Goal: Complete application form: Complete application form

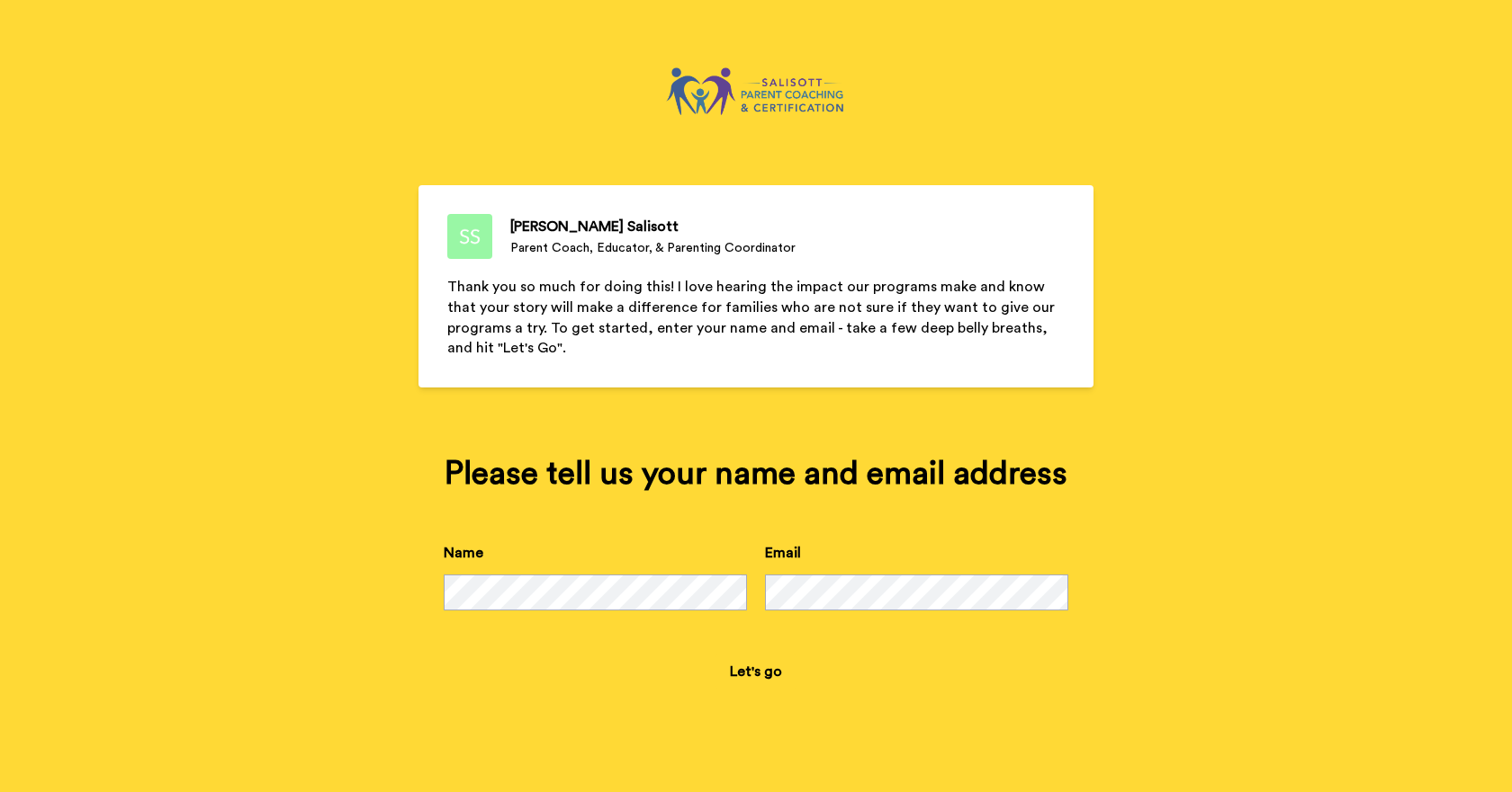
click at [750, 671] on button "Let's go" at bounding box center [756, 672] width 81 height 36
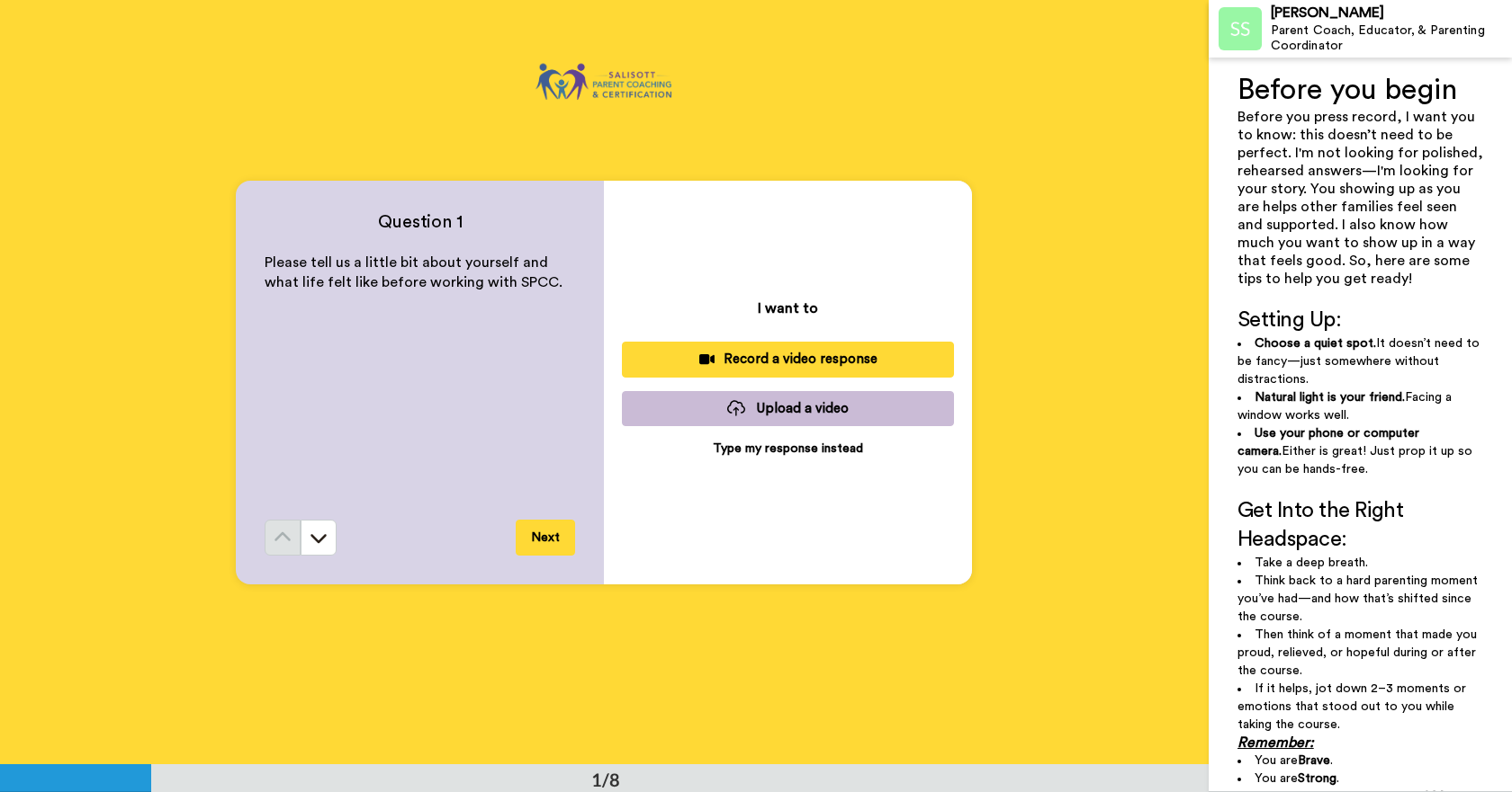
click at [788, 450] on p "Type my response instead" at bounding box center [787, 449] width 150 height 18
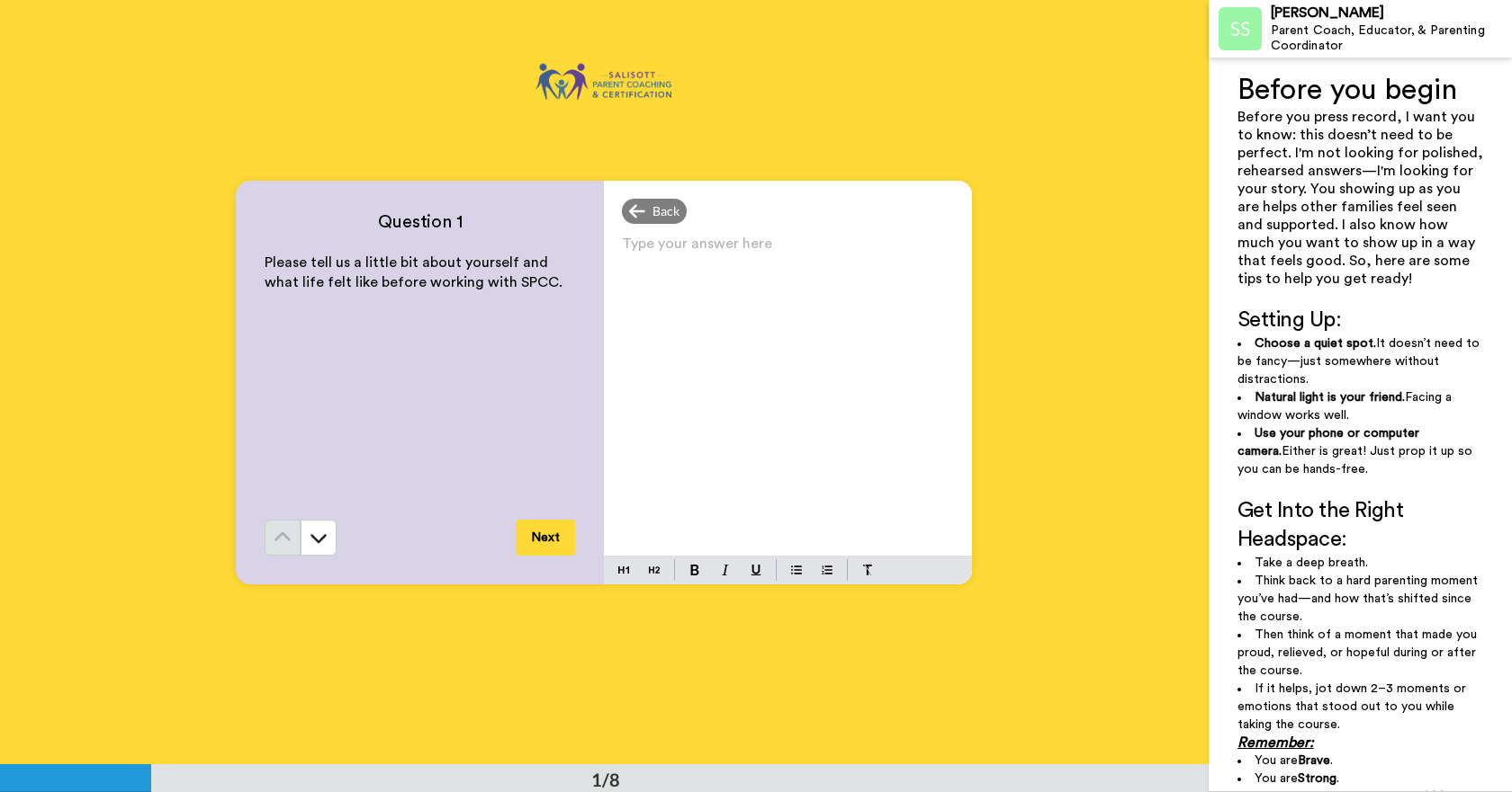
click at [631, 239] on p "Type your answer here ﻿" at bounding box center [788, 252] width 332 height 26
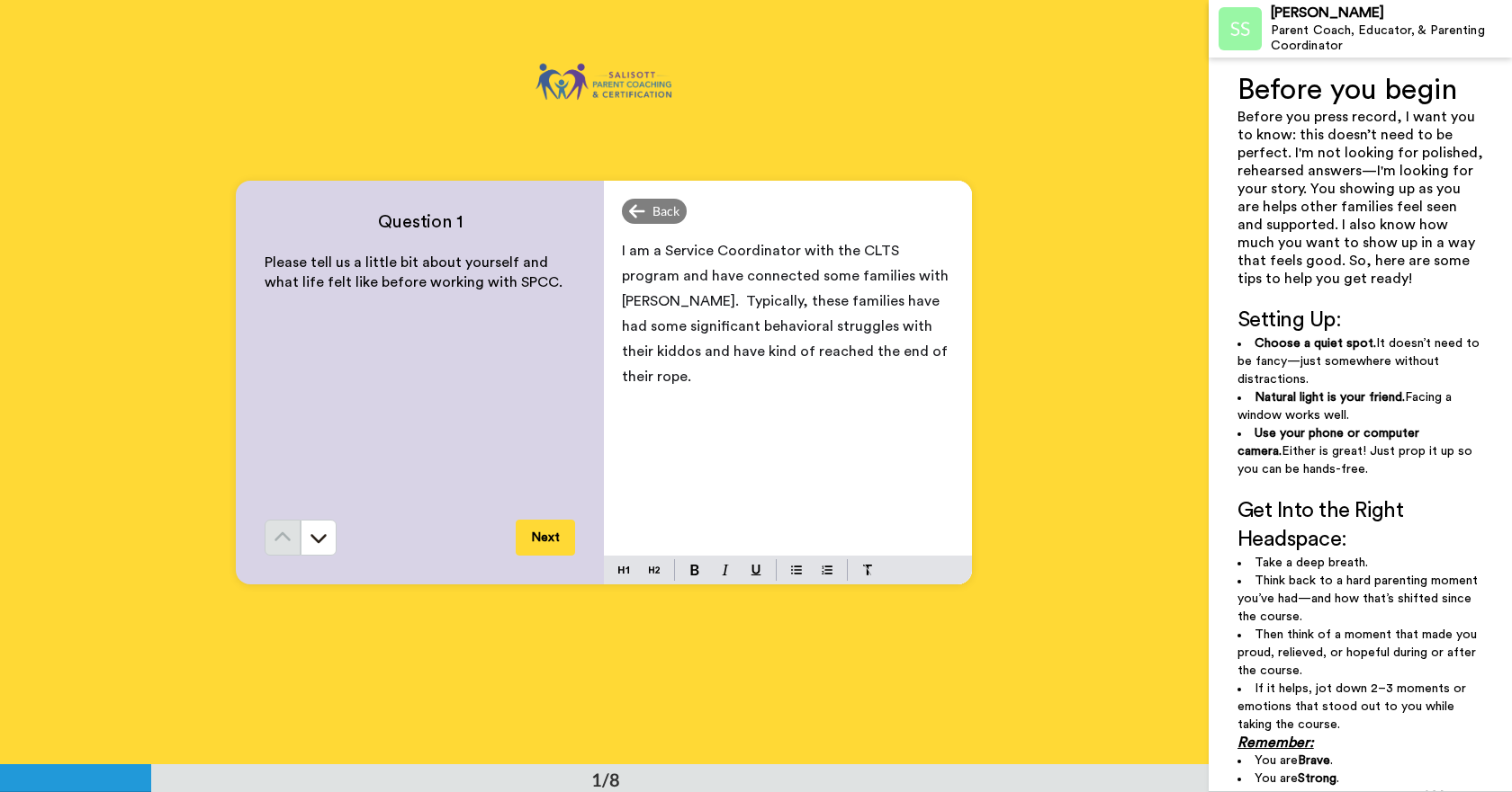
click at [540, 527] on button "Next" at bounding box center [546, 537] width 59 height 36
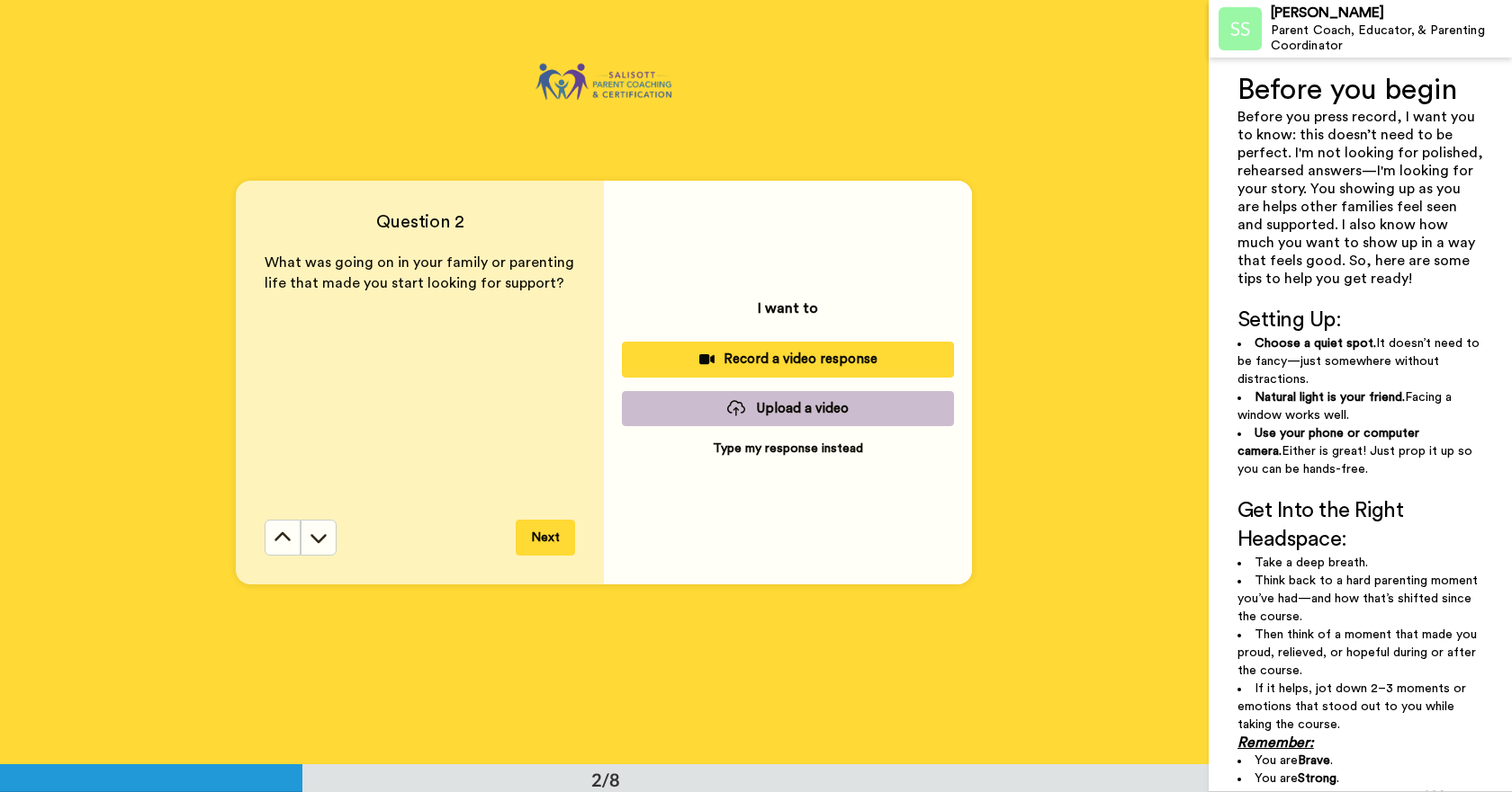
scroll to position [765, 0]
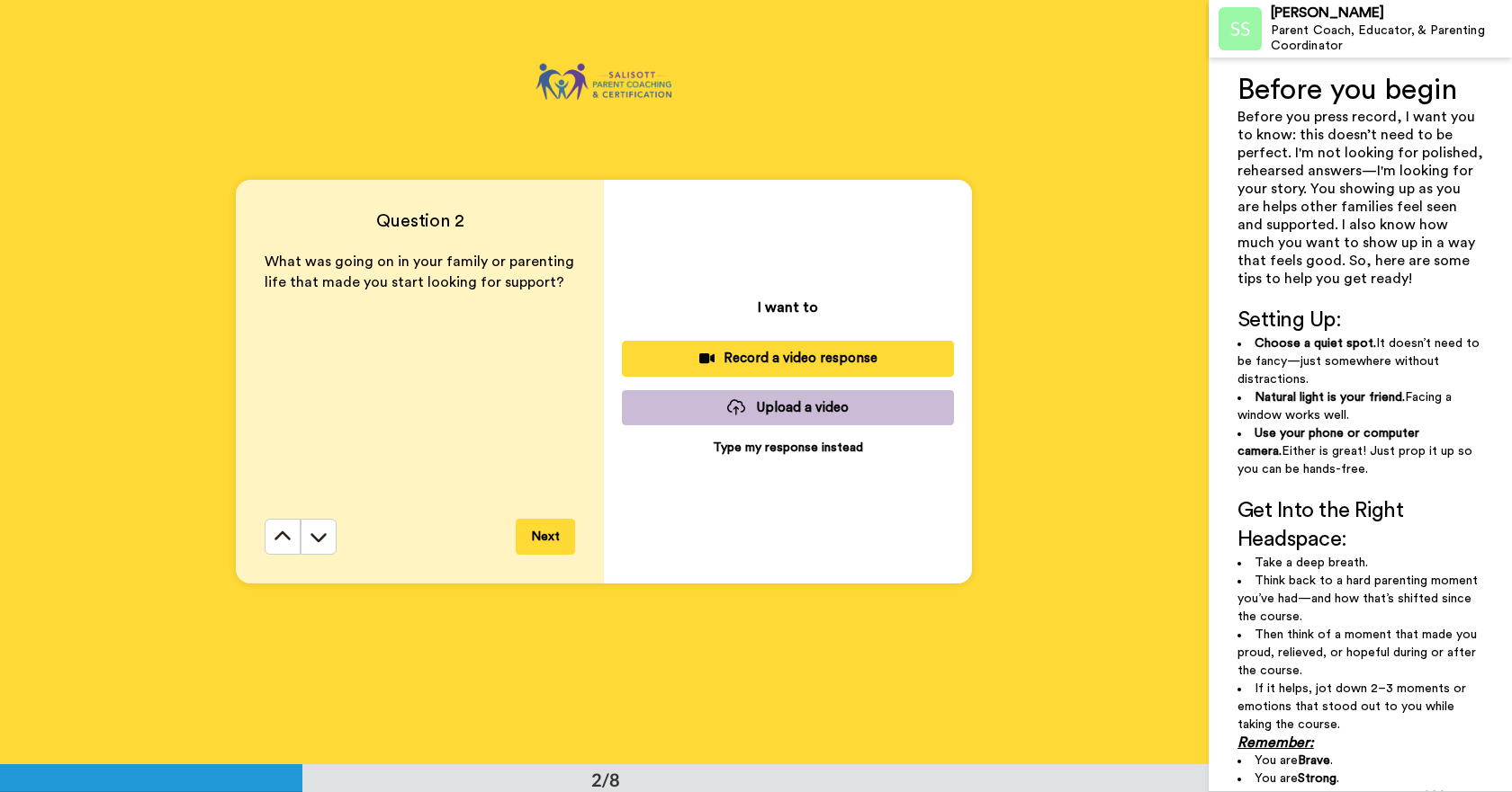
click at [766, 448] on p "Type my response instead" at bounding box center [787, 448] width 150 height 18
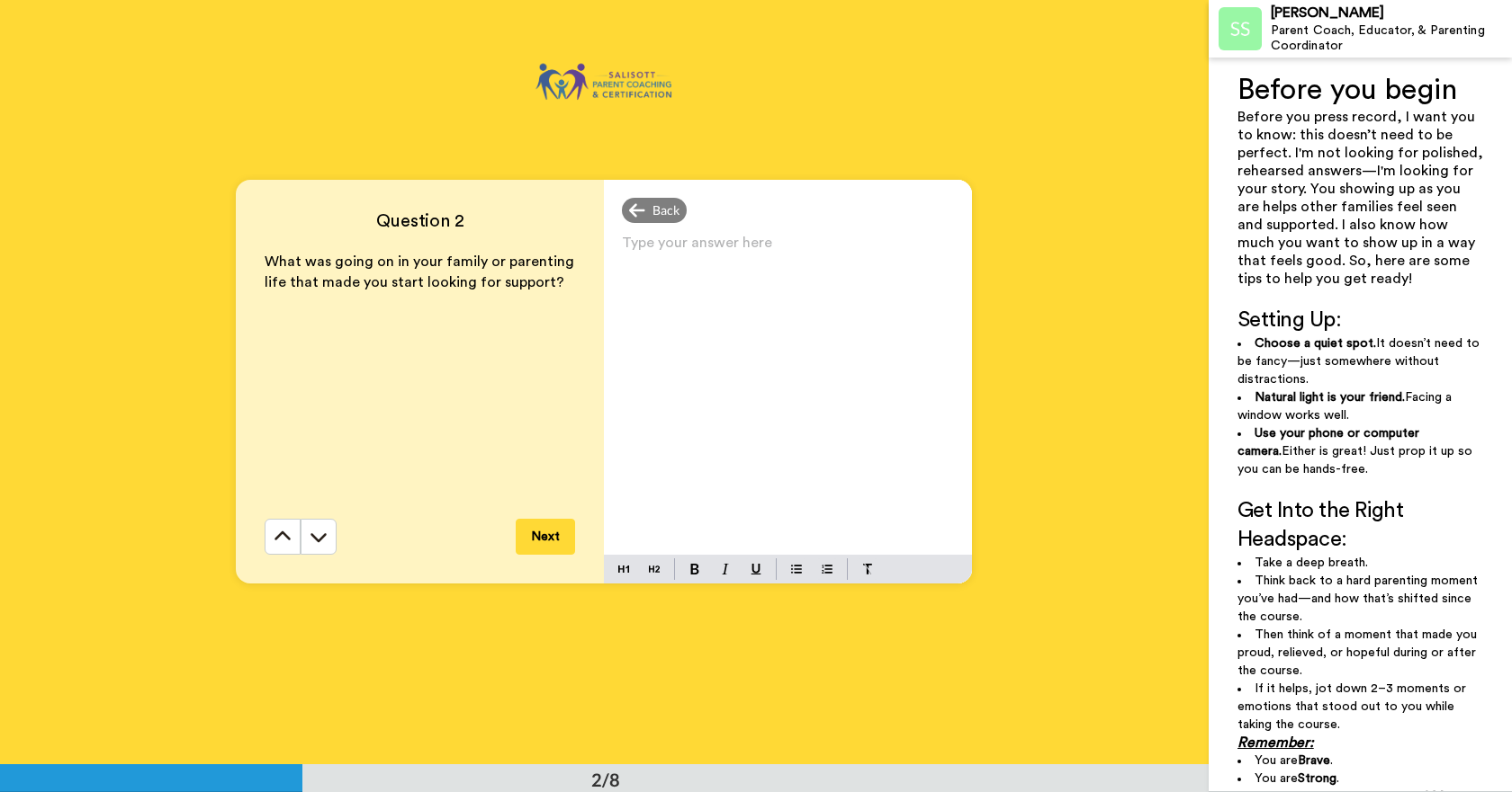
click at [771, 253] on p "Type your answer here ﻿" at bounding box center [788, 251] width 332 height 26
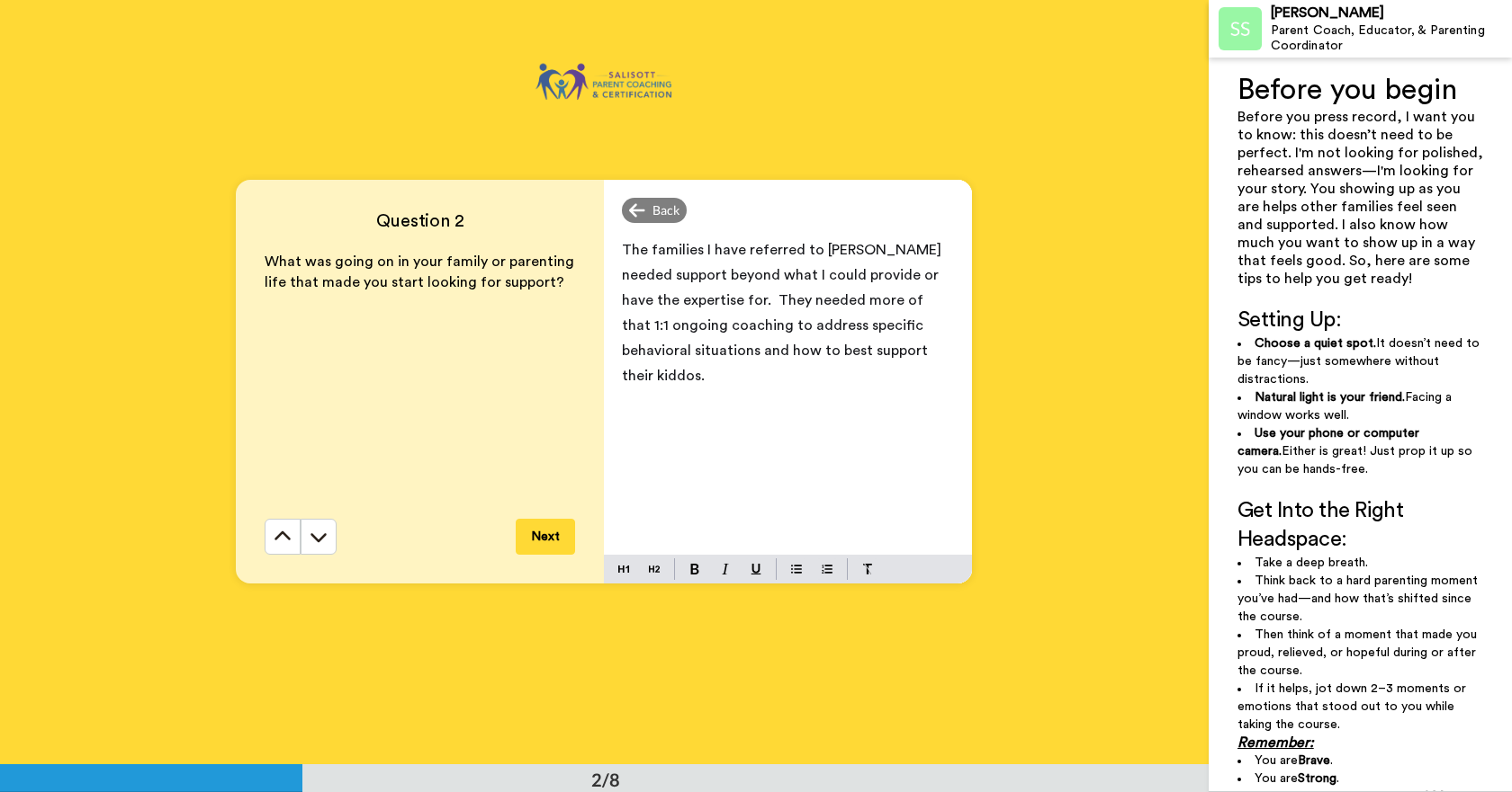
click at [908, 276] on span "The families I have referred to [PERSON_NAME] needed support beyond what I coul…" at bounding box center [784, 312] width 323 height 141
click at [531, 524] on button "Next" at bounding box center [546, 537] width 59 height 36
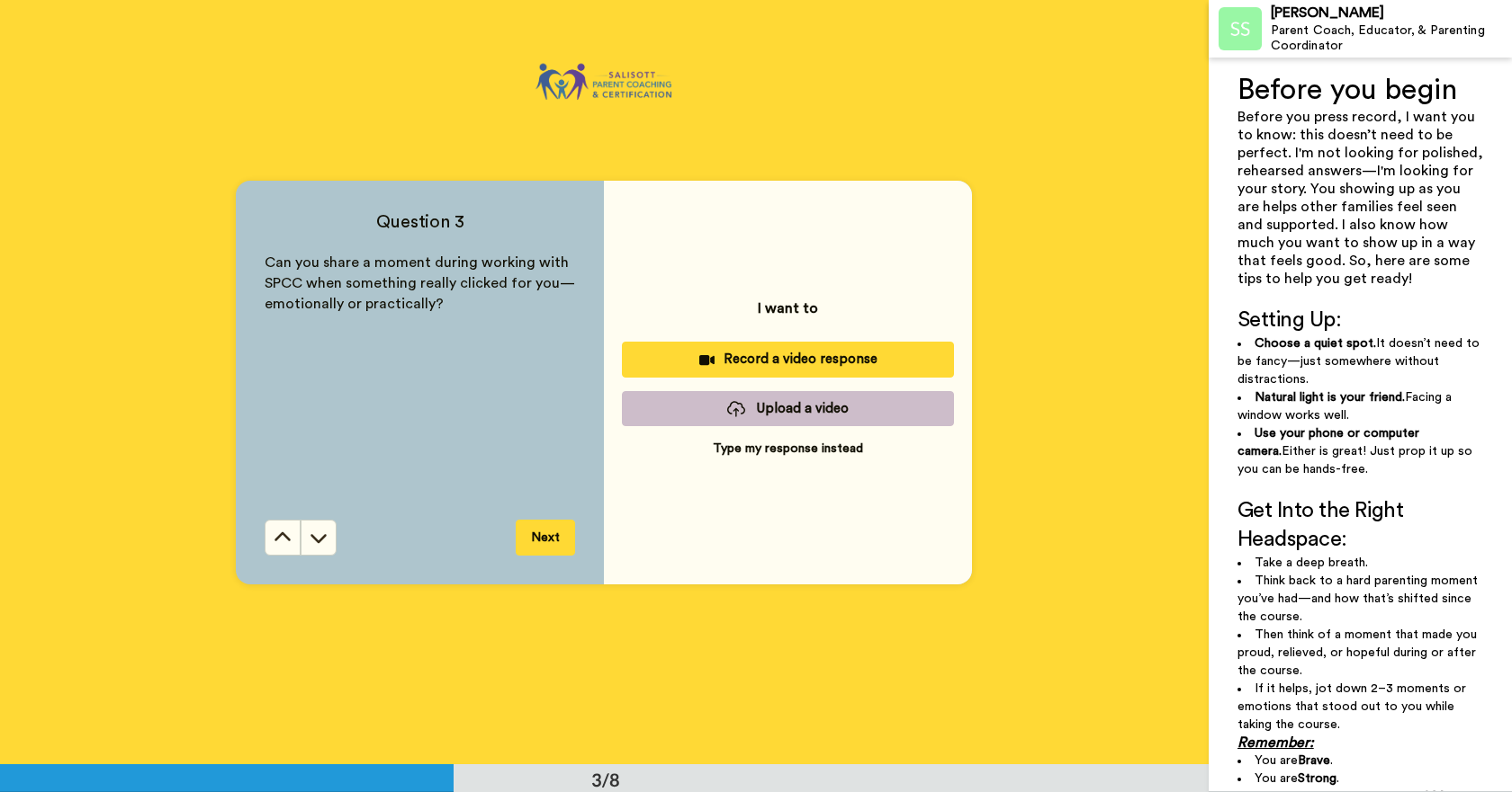
scroll to position [1530, 0]
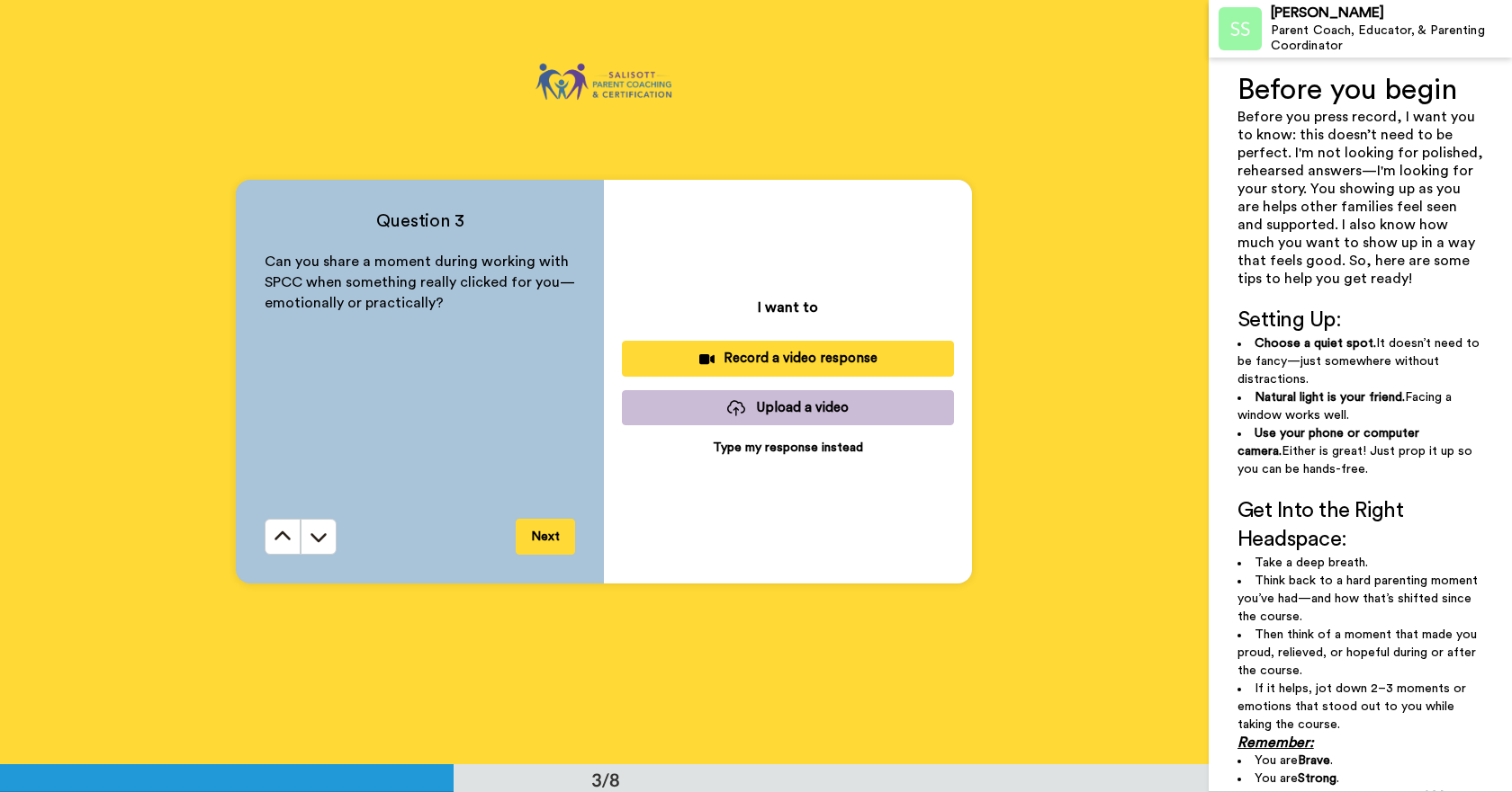
click at [735, 453] on p "Type my response instead" at bounding box center [787, 448] width 150 height 18
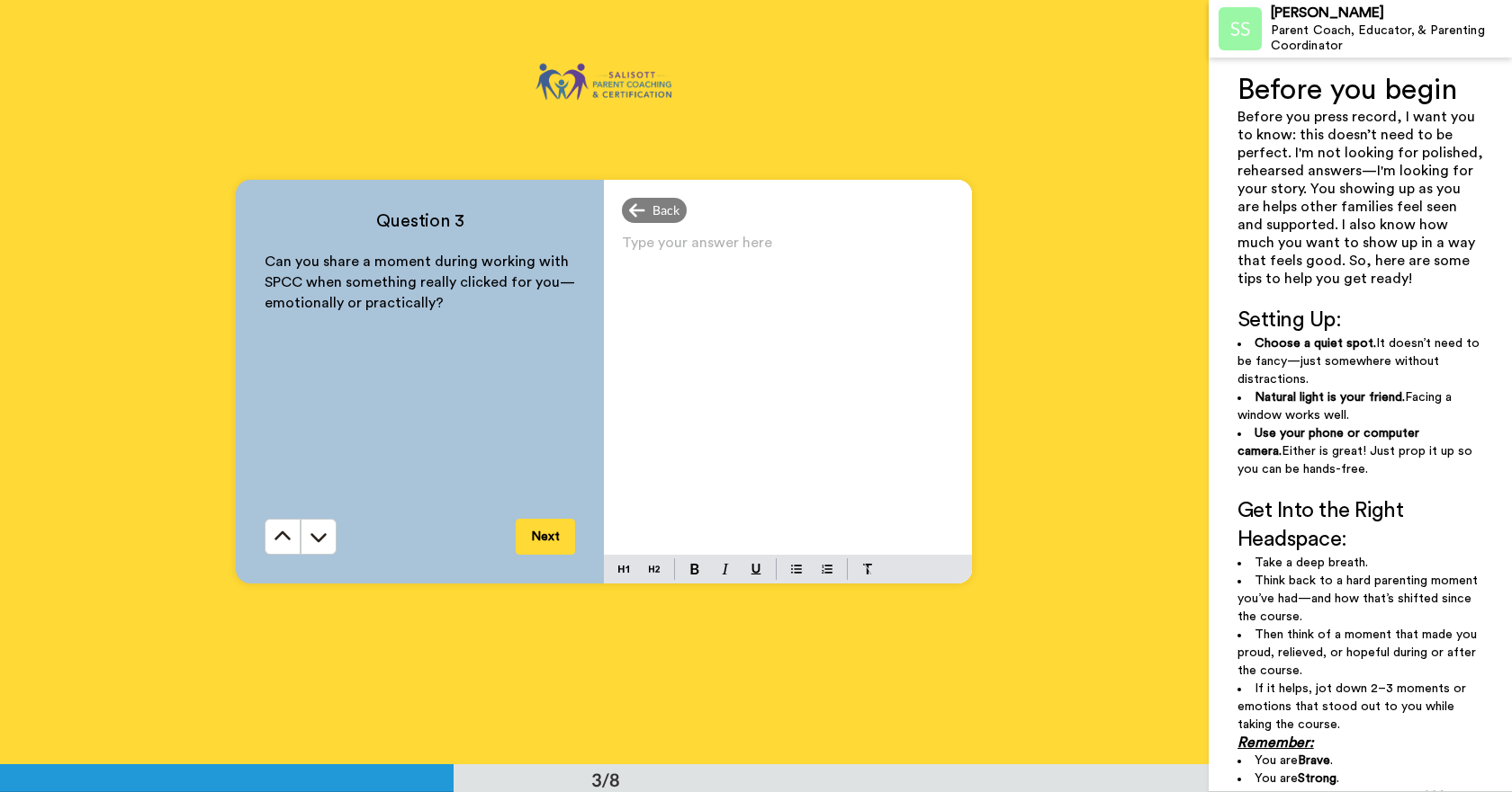
click at [611, 257] on div "Type your answer here ﻿" at bounding box center [787, 392] width 368 height 324
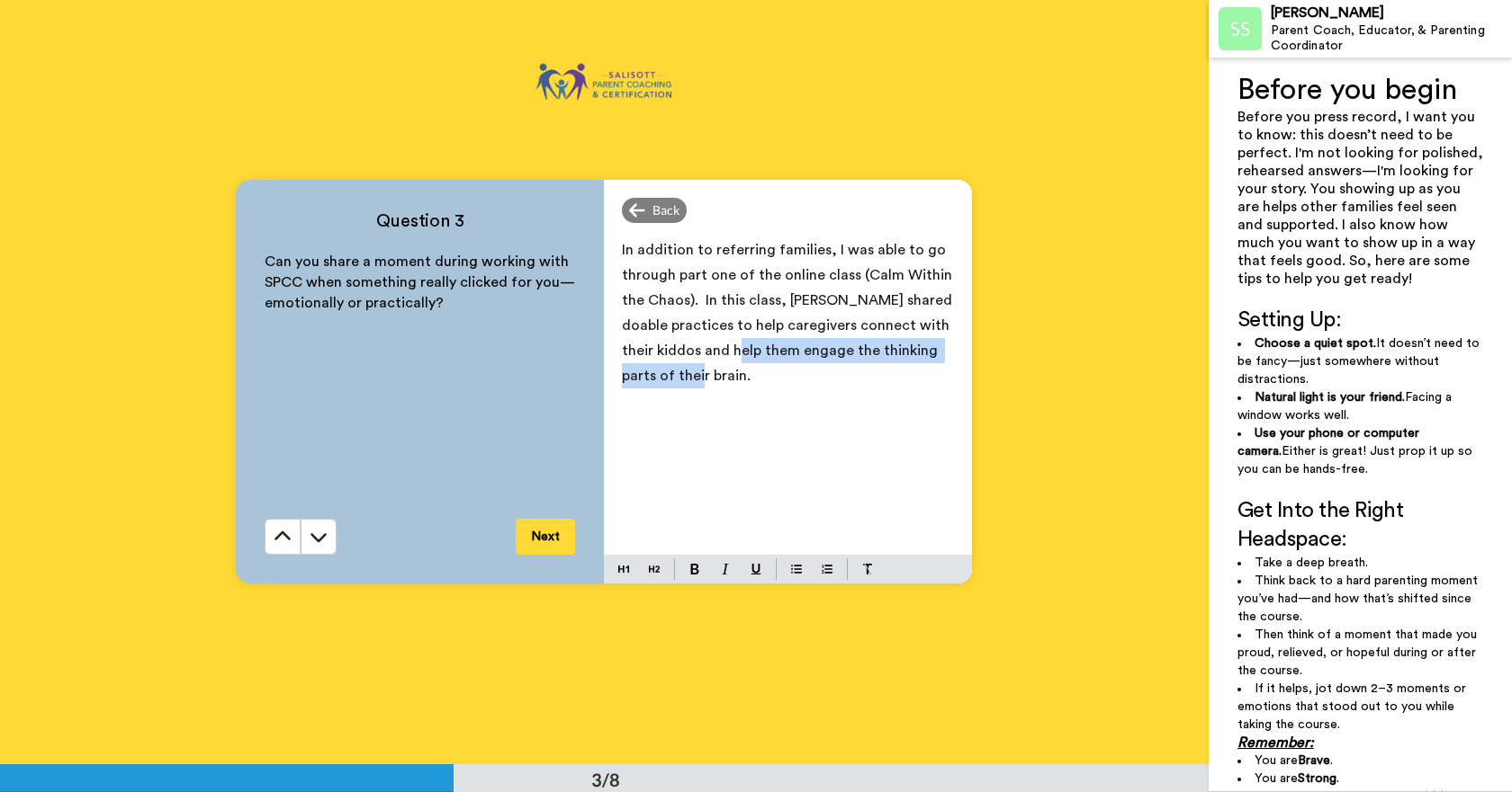
drag, startPoint x: 759, startPoint y: 353, endPoint x: 776, endPoint y: 393, distance: 43.5
click at [776, 393] on div "In addition to referring families, I was able to go through part one of the onl…" at bounding box center [787, 392] width 368 height 324
click at [666, 349] on span "In addition to referring families, I was able to go through part one of the onl…" at bounding box center [789, 300] width 334 height 115
click at [937, 350] on p "In addition to referring families, I was able to go through part one of the onl…" at bounding box center [788, 313] width 332 height 151
click at [770, 350] on span "In addition to referring families, I was able to go through part one of the onl…" at bounding box center [789, 312] width 334 height 141
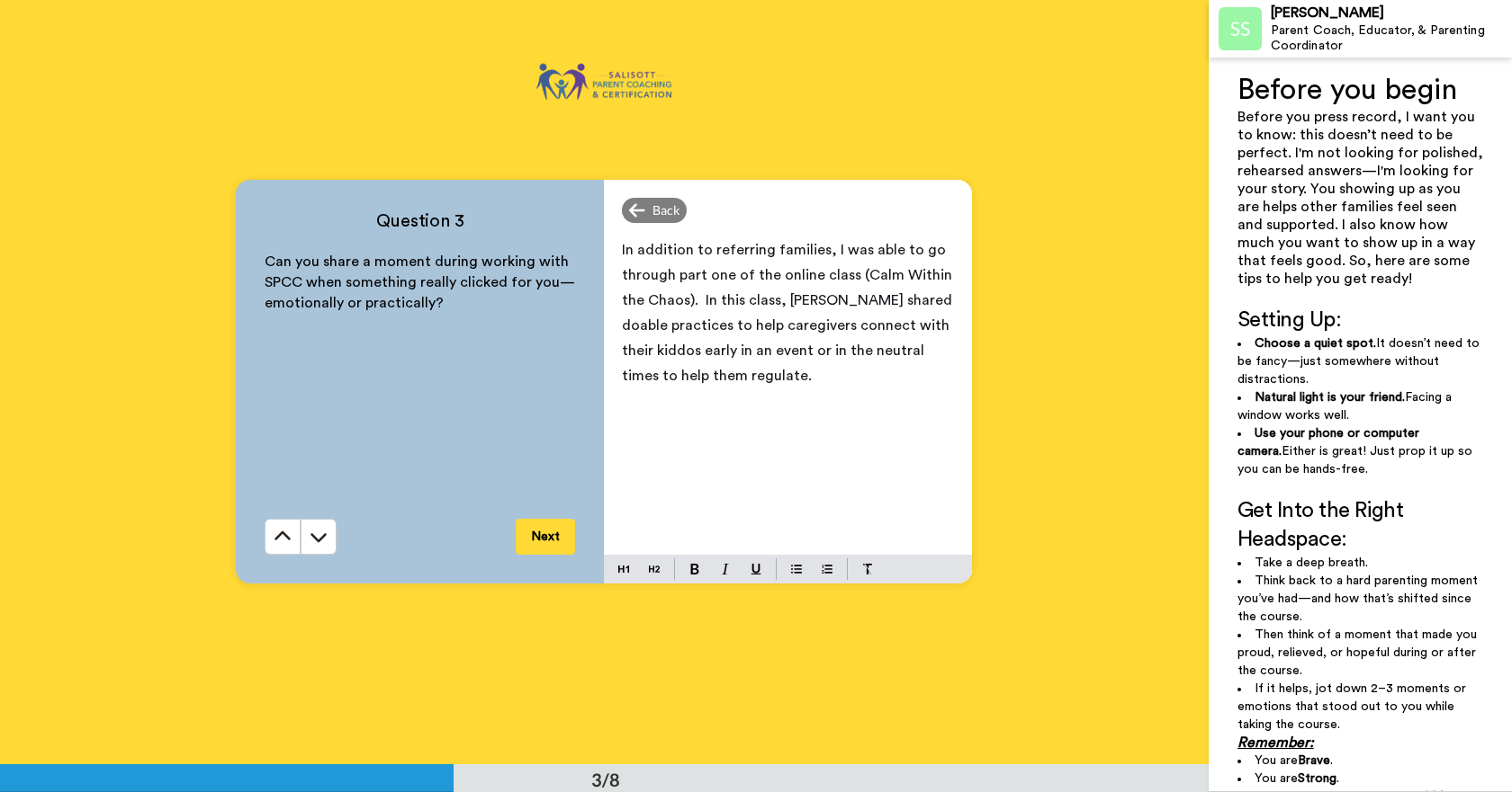
click at [544, 539] on button "Next" at bounding box center [546, 537] width 59 height 36
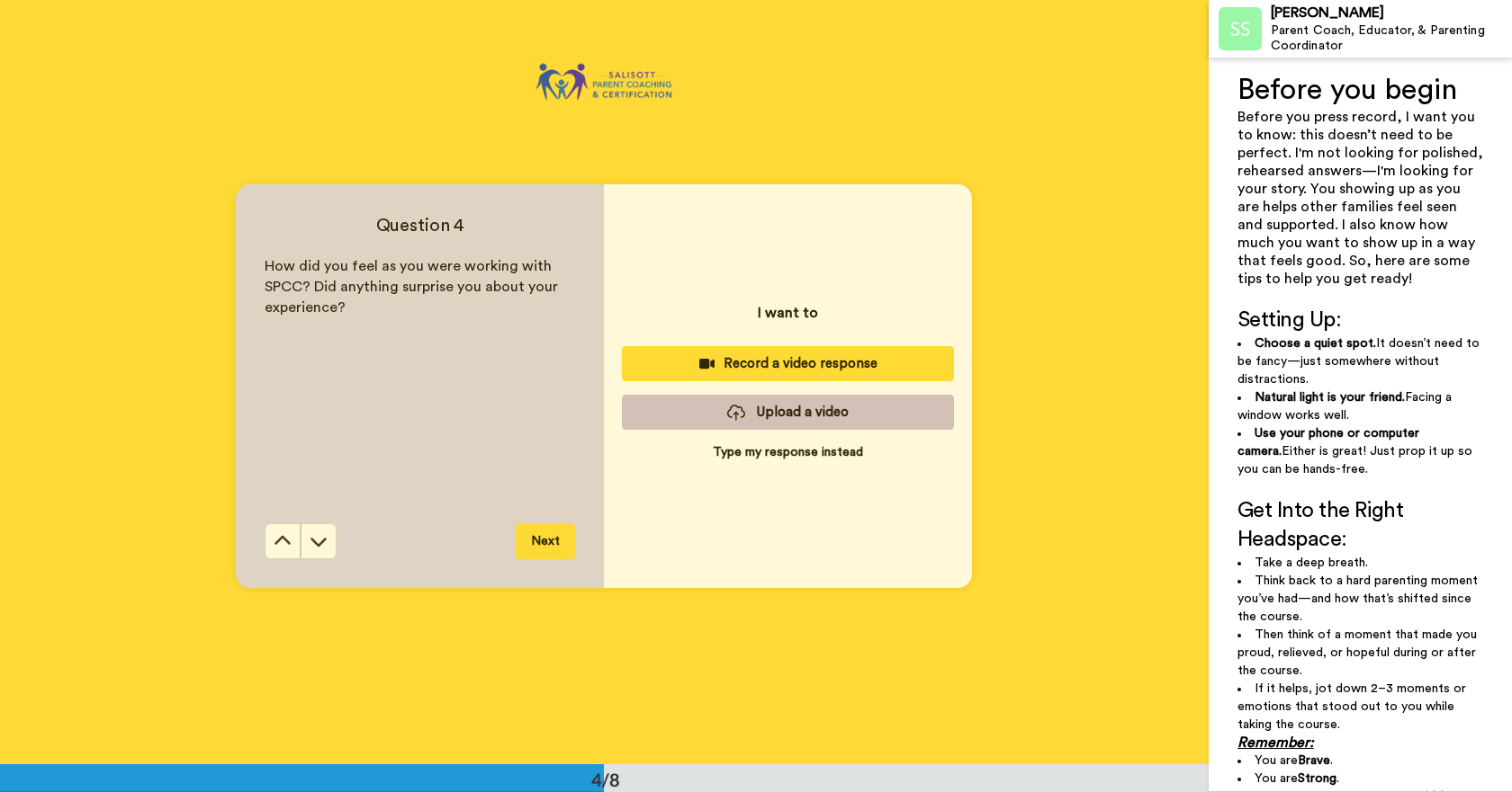
scroll to position [2294, 0]
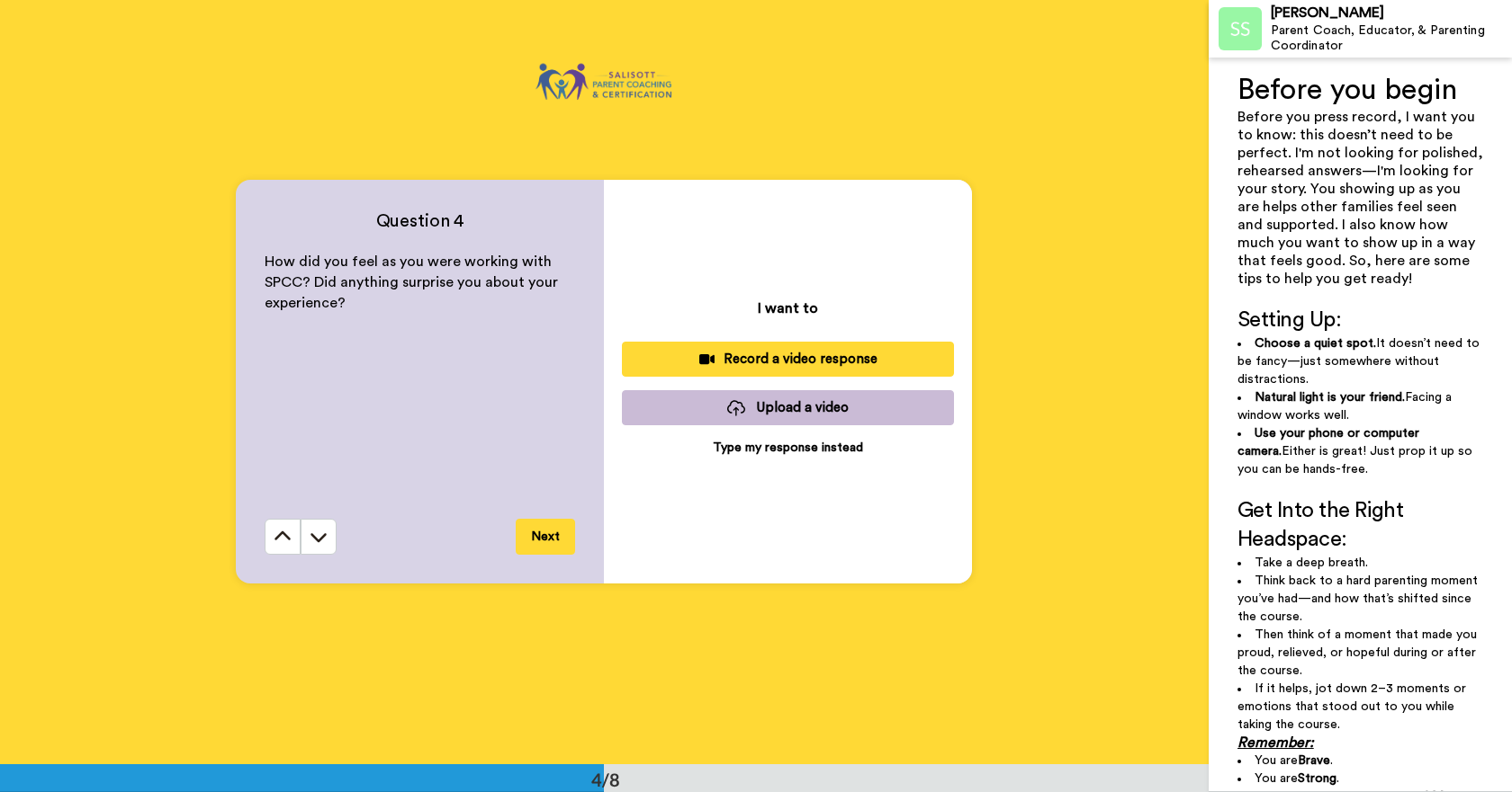
click at [756, 449] on p "Type my response instead" at bounding box center [787, 448] width 150 height 18
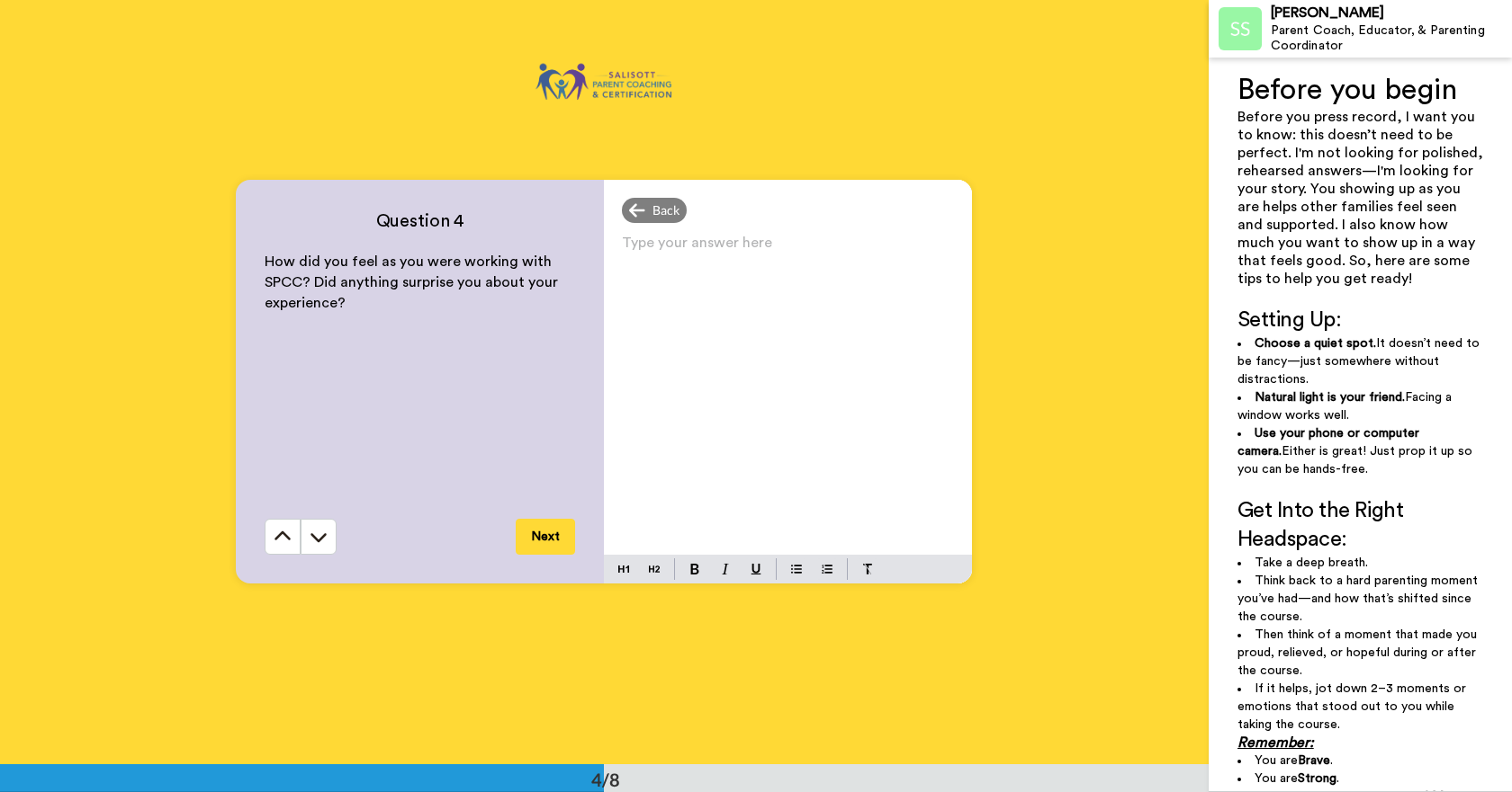
click at [636, 241] on p "Type your answer here ﻿" at bounding box center [788, 251] width 332 height 26
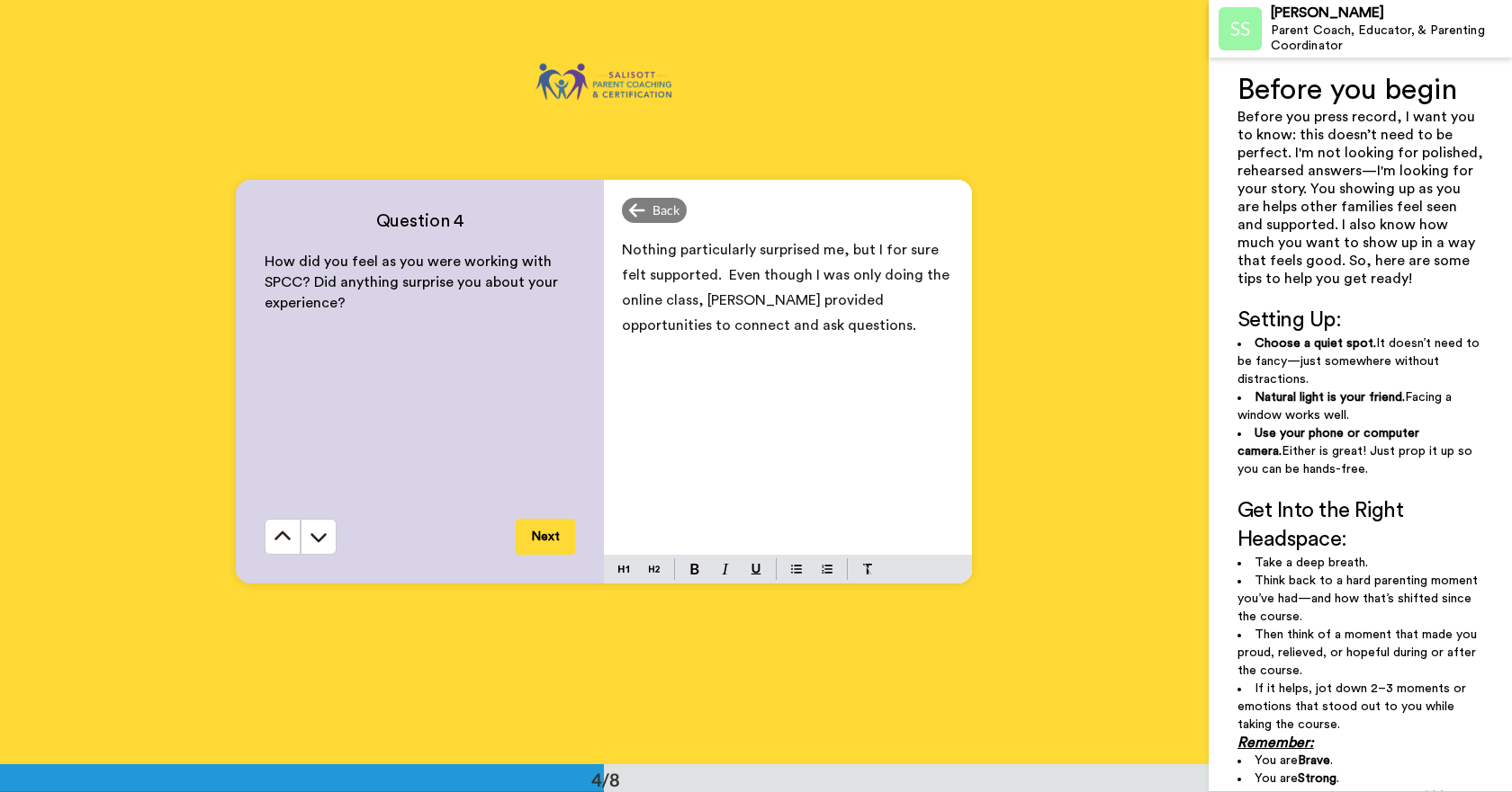
click at [532, 536] on button "Next" at bounding box center [546, 537] width 59 height 36
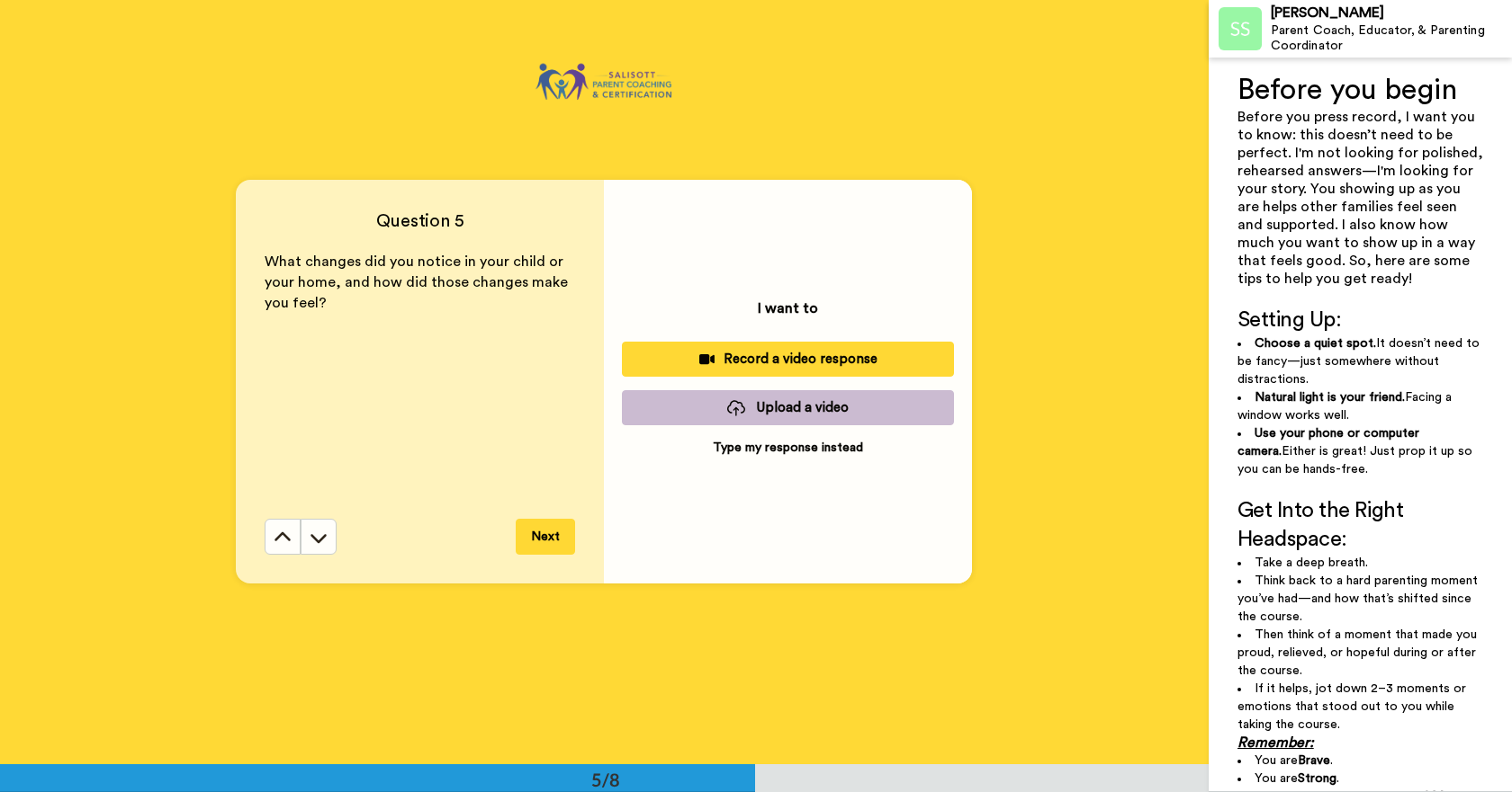
scroll to position [3059, 0]
click at [751, 448] on p "Type my response instead" at bounding box center [787, 448] width 150 height 18
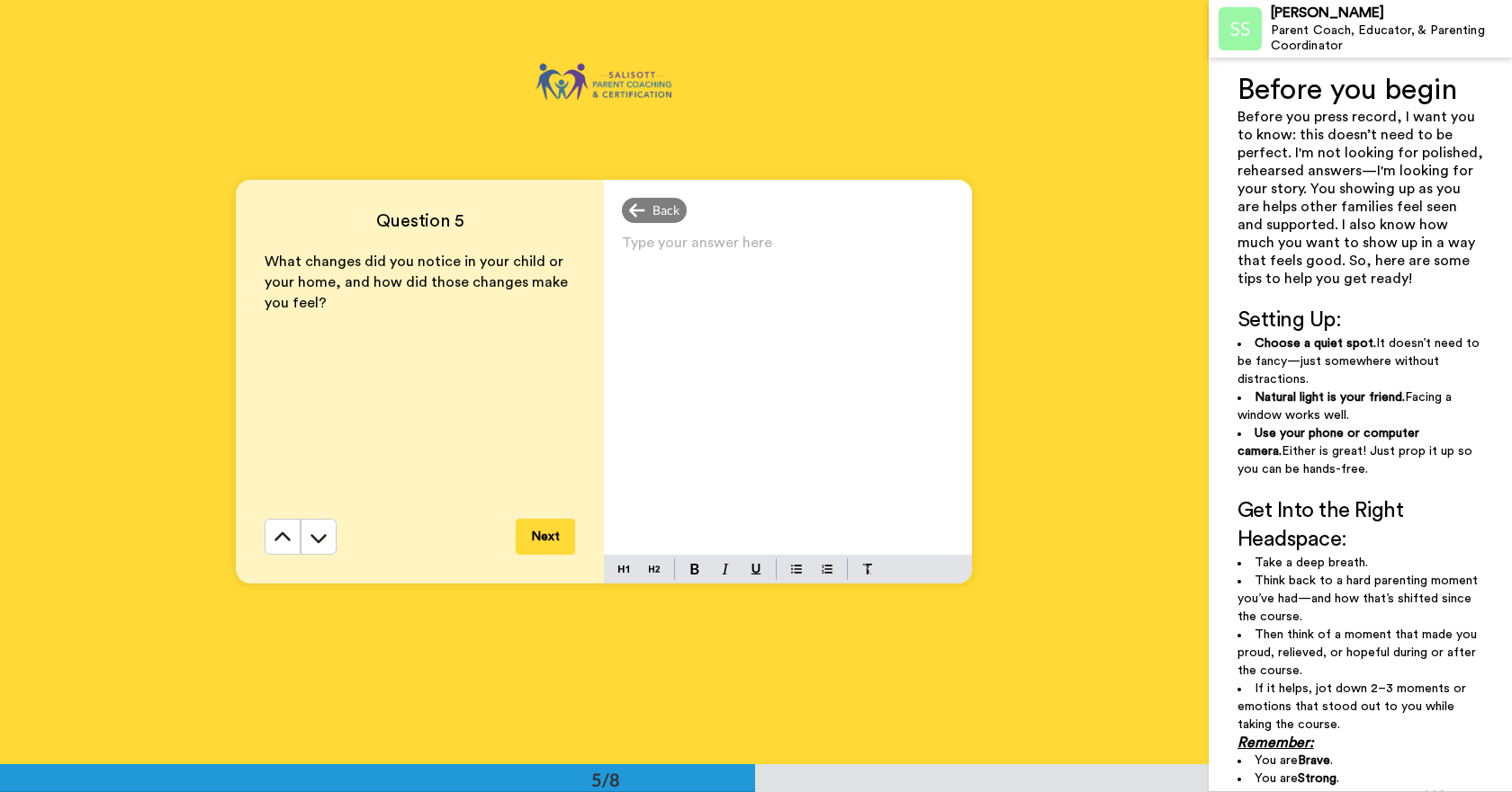
click at [798, 300] on div "Type your answer here ﻿" at bounding box center [787, 392] width 368 height 324
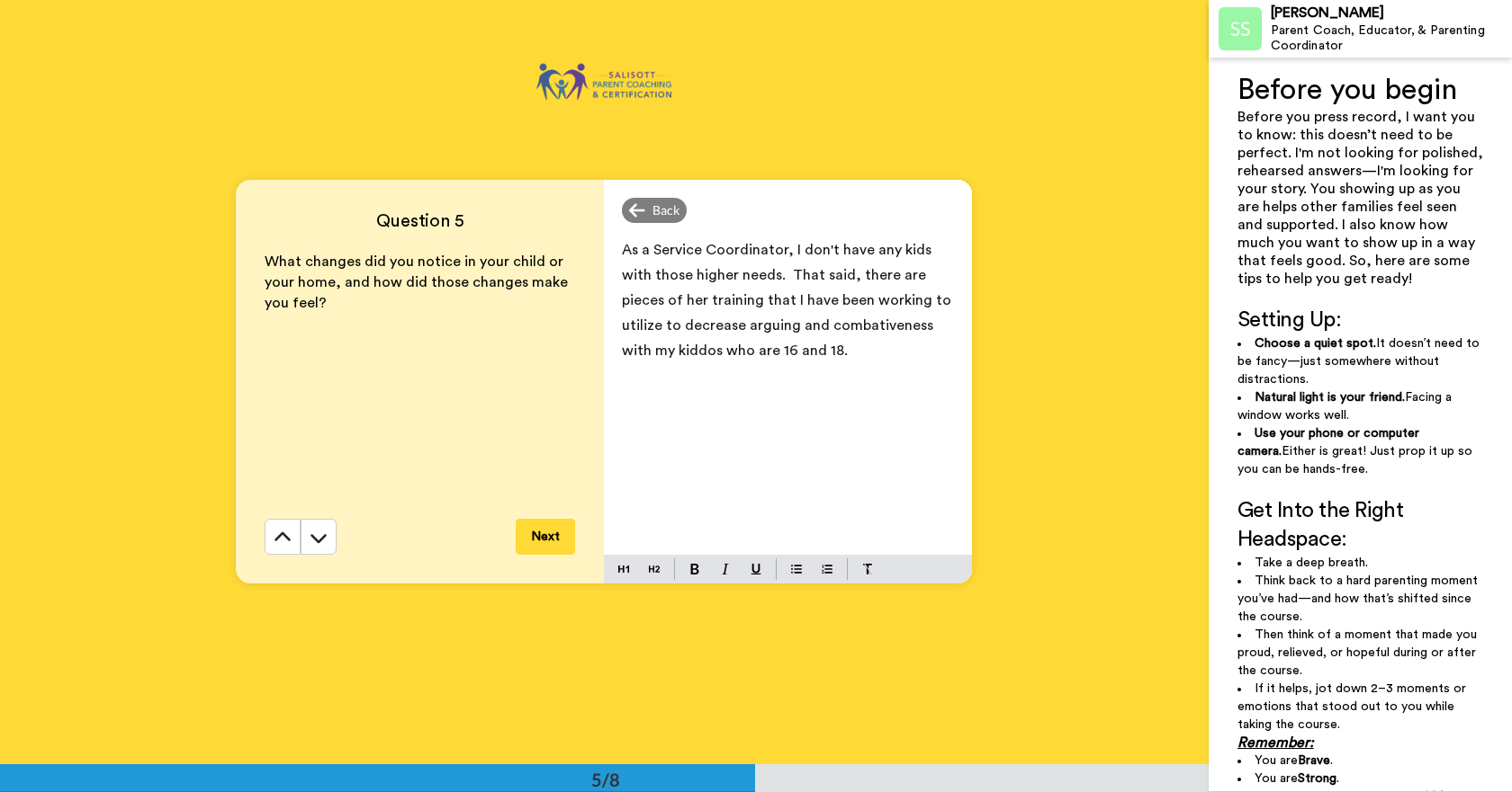
click at [527, 528] on button "Next" at bounding box center [546, 537] width 59 height 36
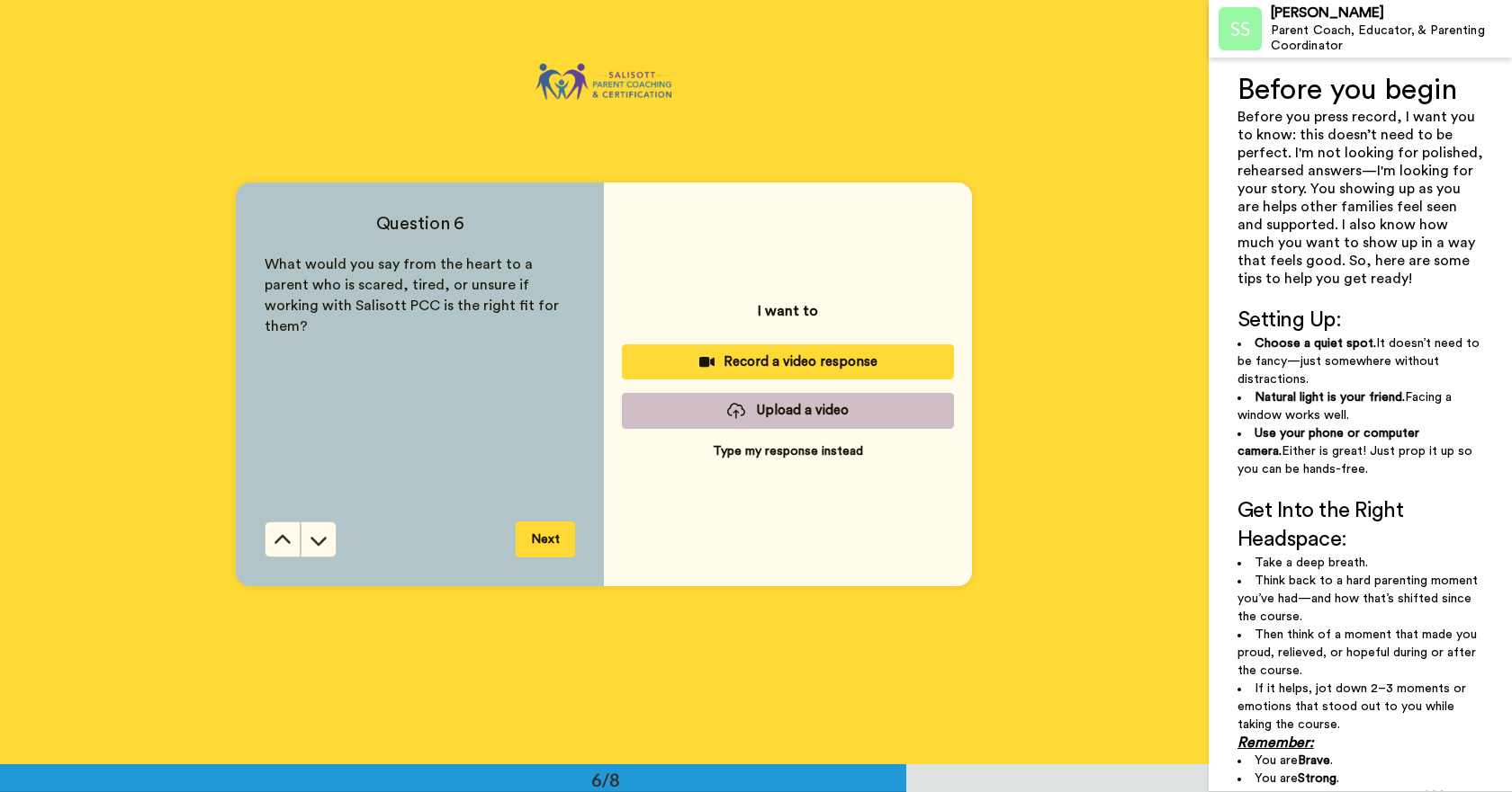
scroll to position [3823, 0]
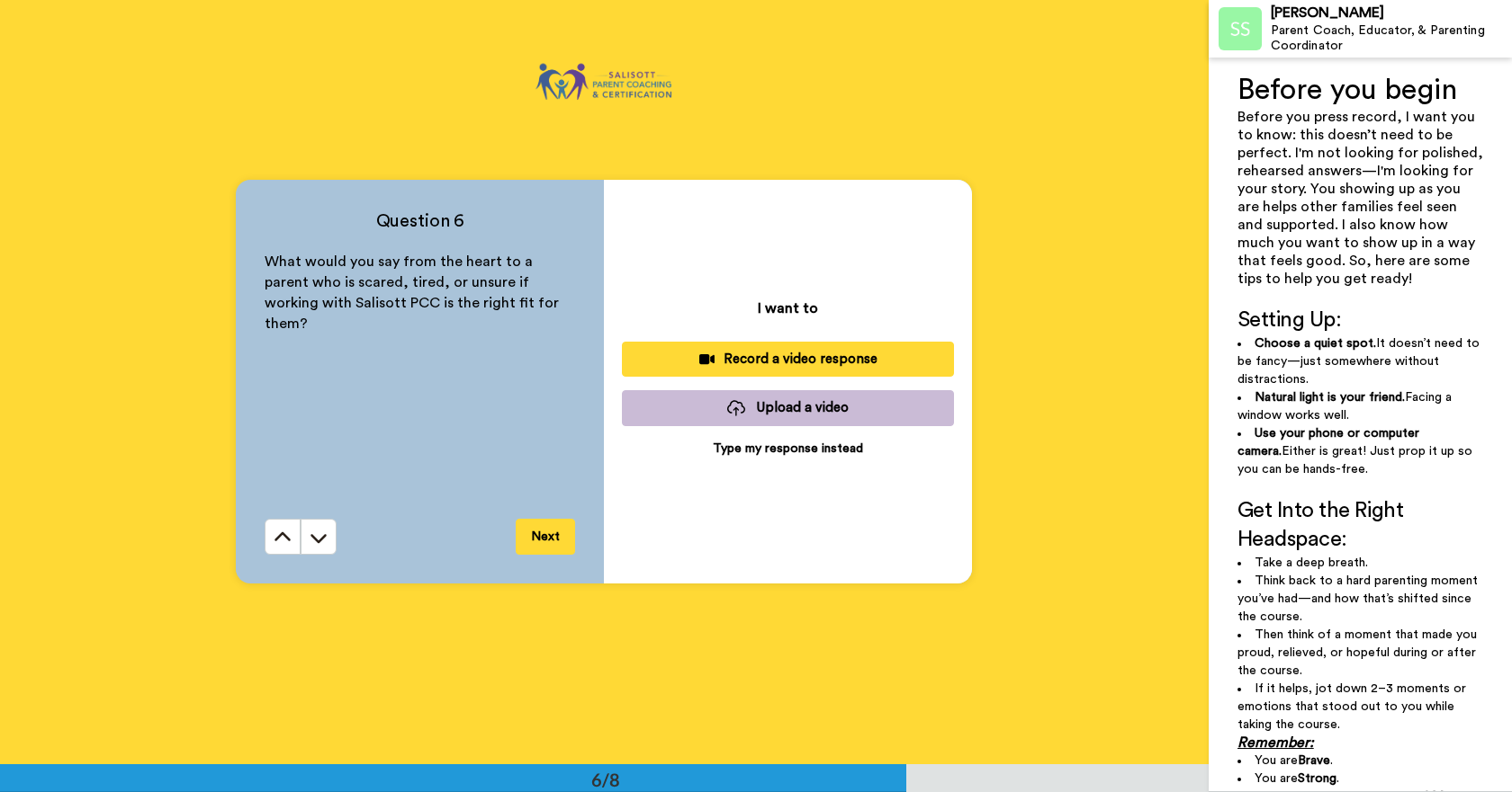
click at [728, 452] on p "Type my response instead" at bounding box center [787, 449] width 150 height 18
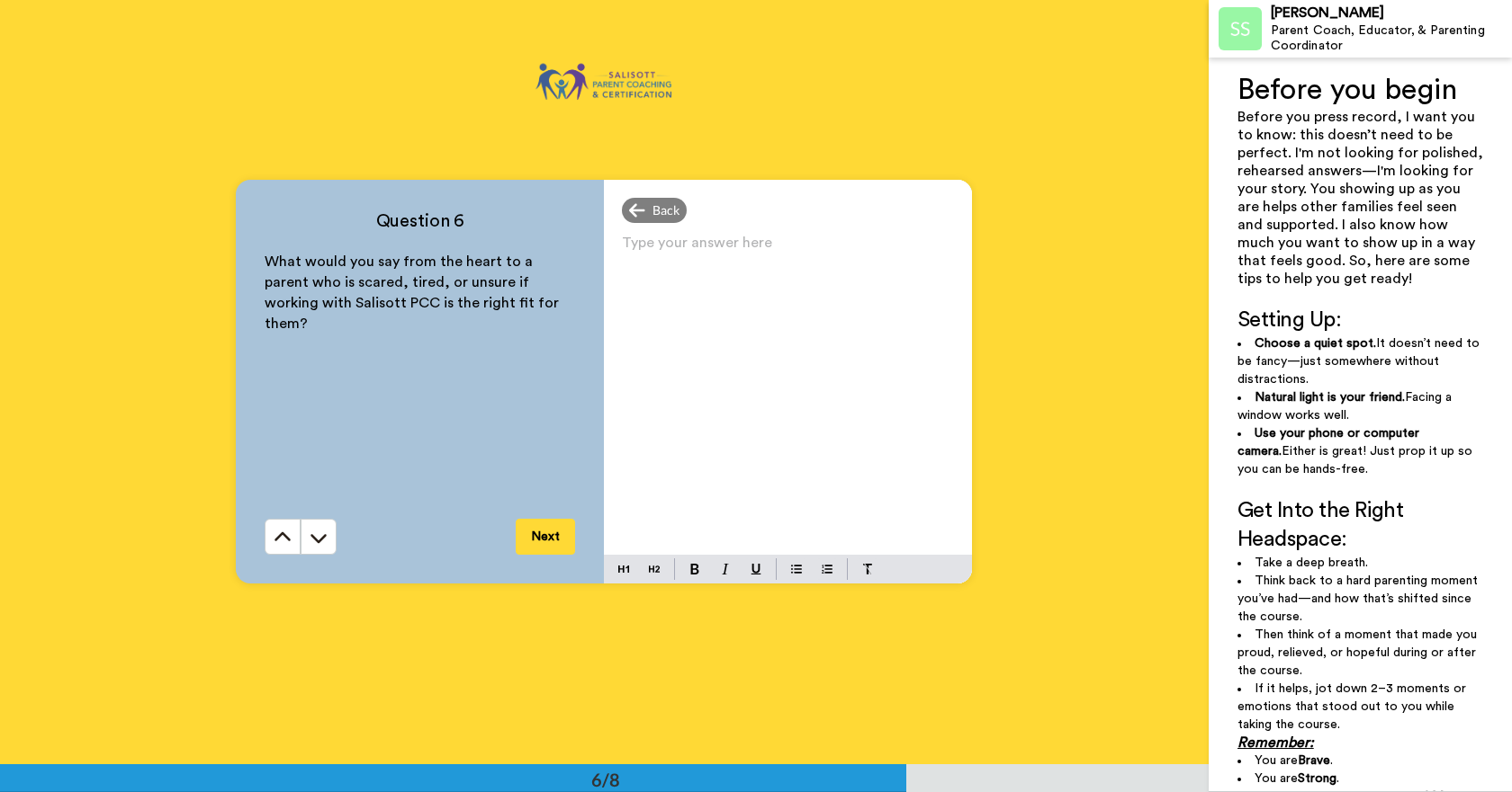
click at [669, 254] on p "Type your answer here ﻿" at bounding box center [788, 251] width 332 height 26
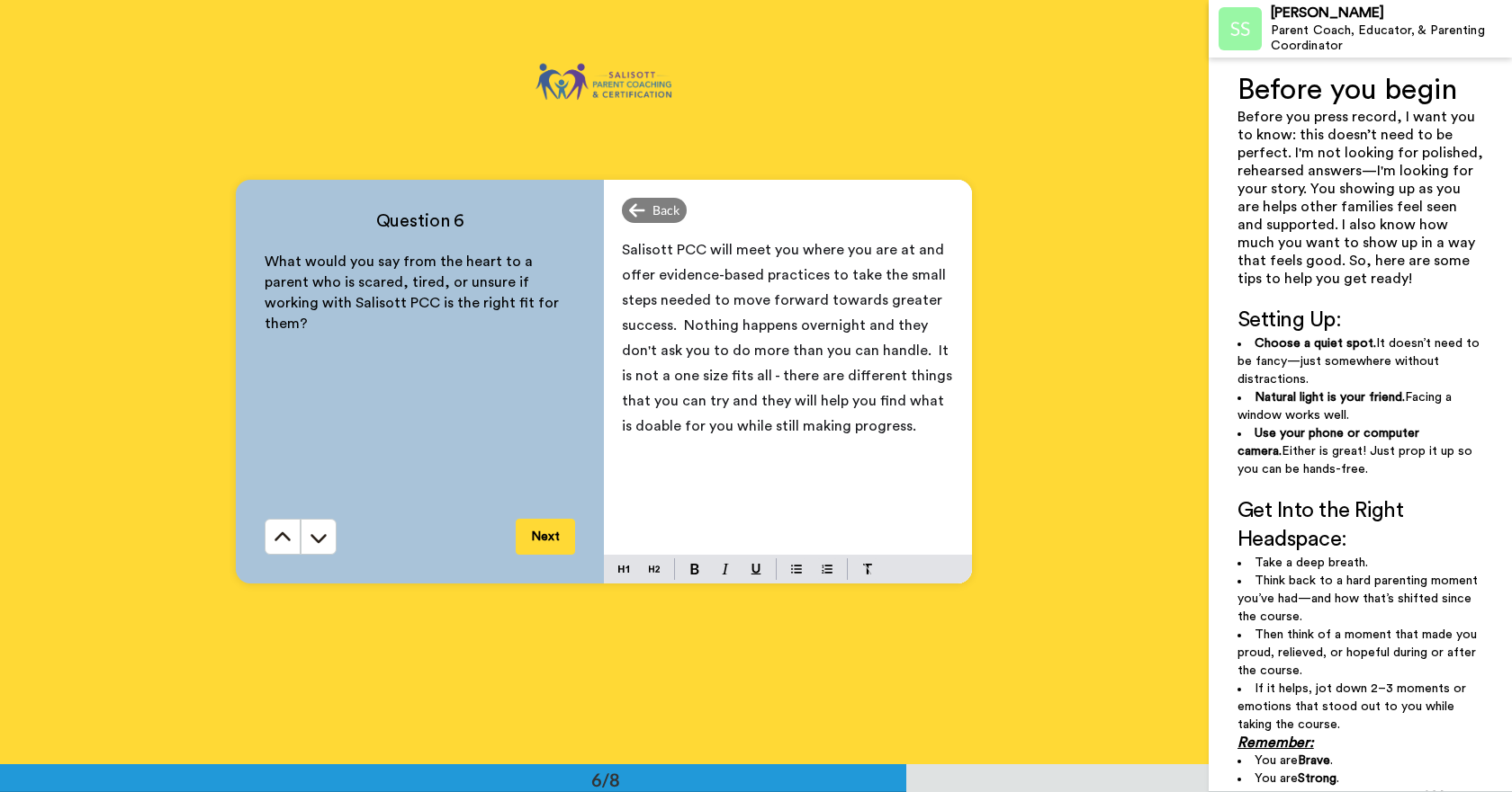
click at [552, 534] on button "Next" at bounding box center [546, 537] width 59 height 36
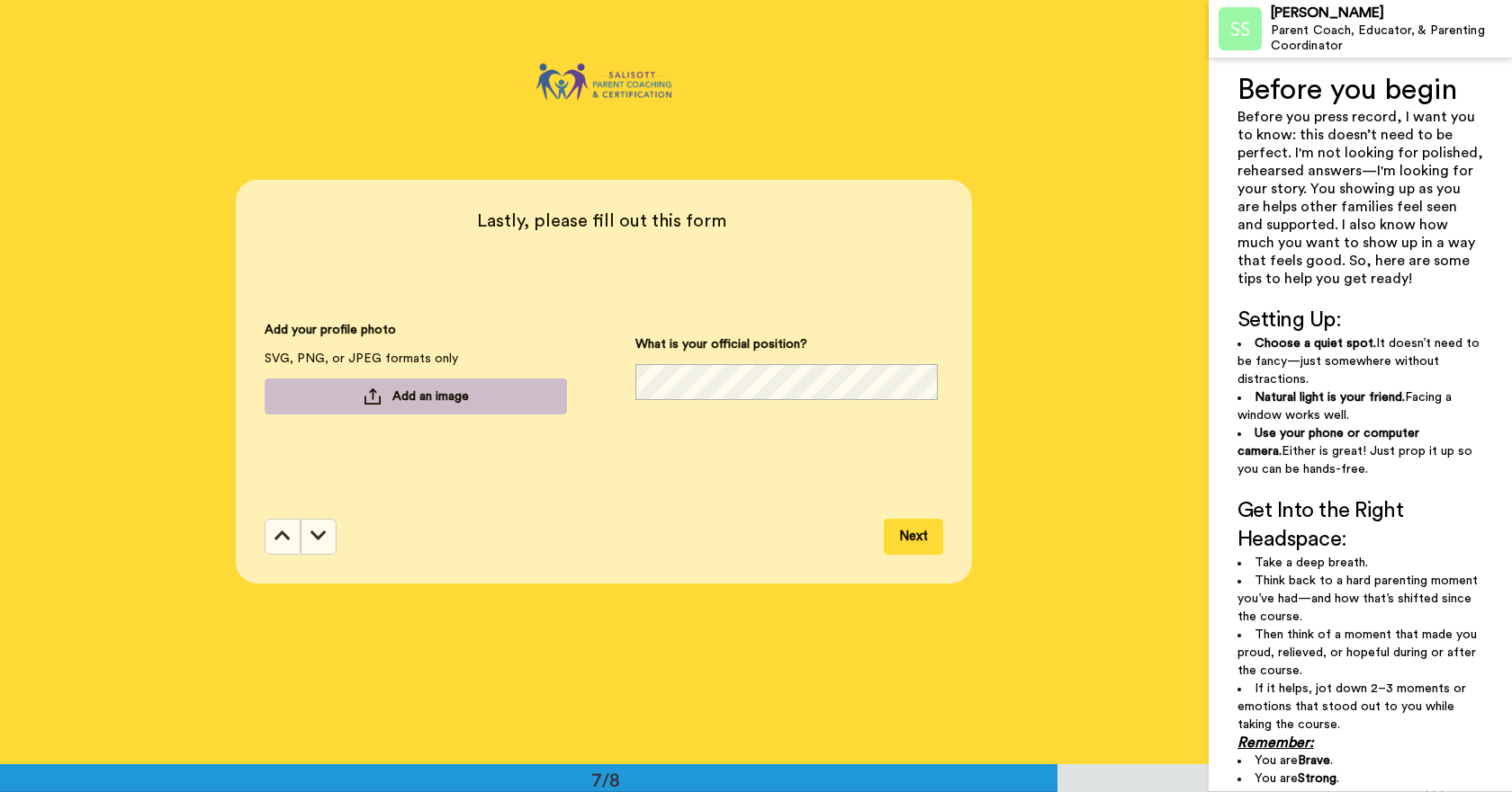
scroll to position [4588, 0]
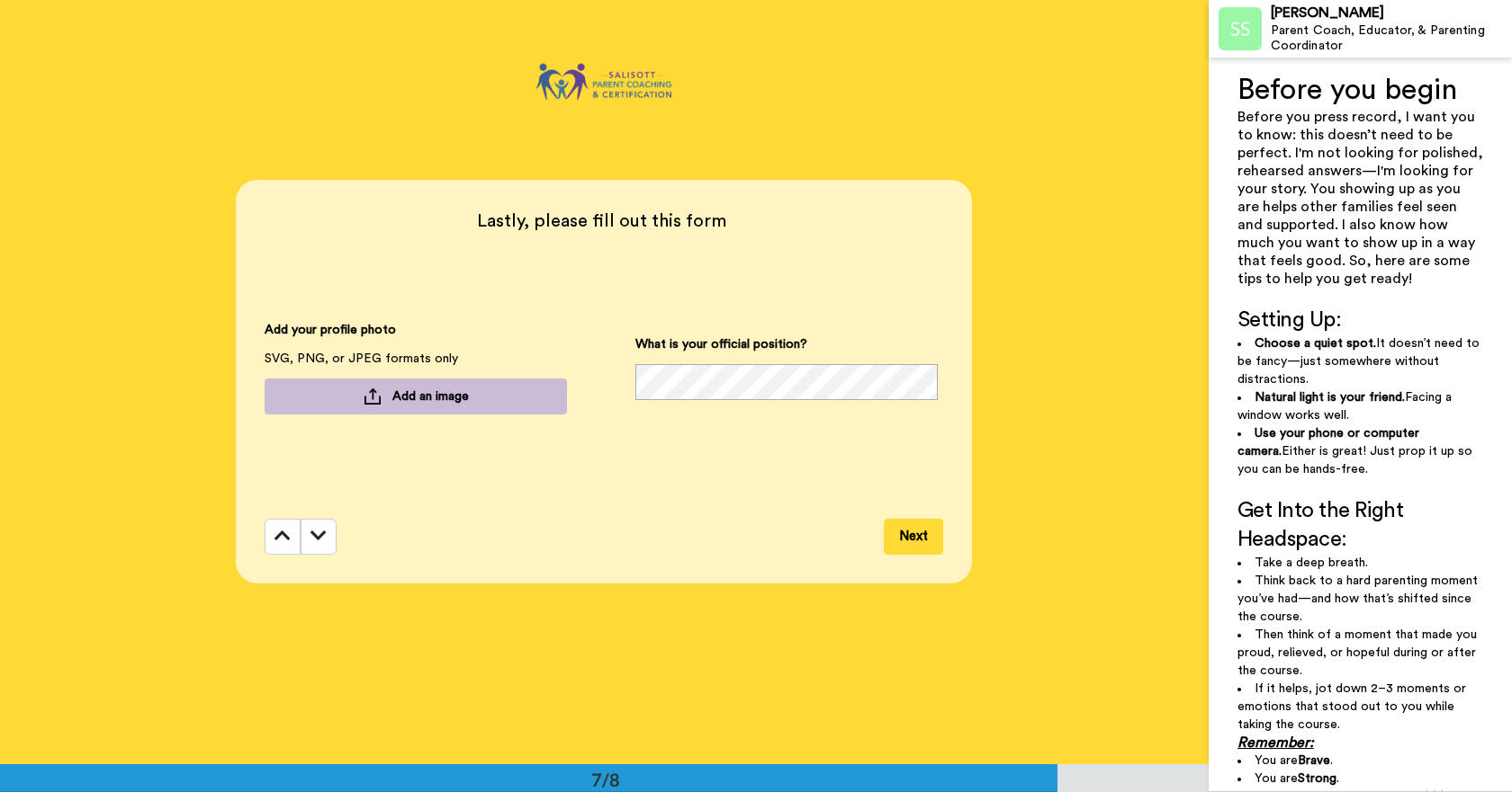
click at [917, 535] on button "Next" at bounding box center [913, 537] width 59 height 36
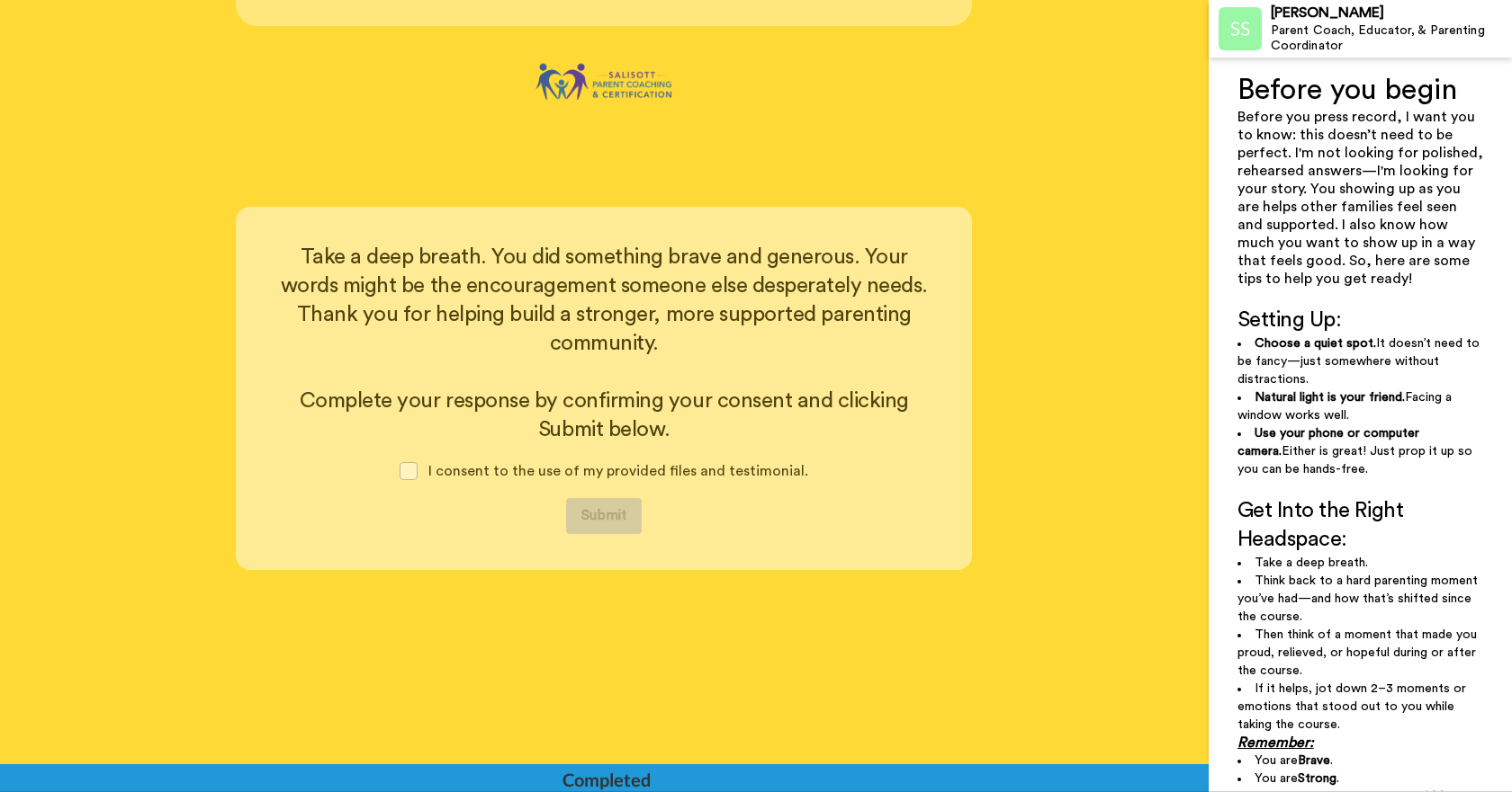
scroll to position [5151, 0]
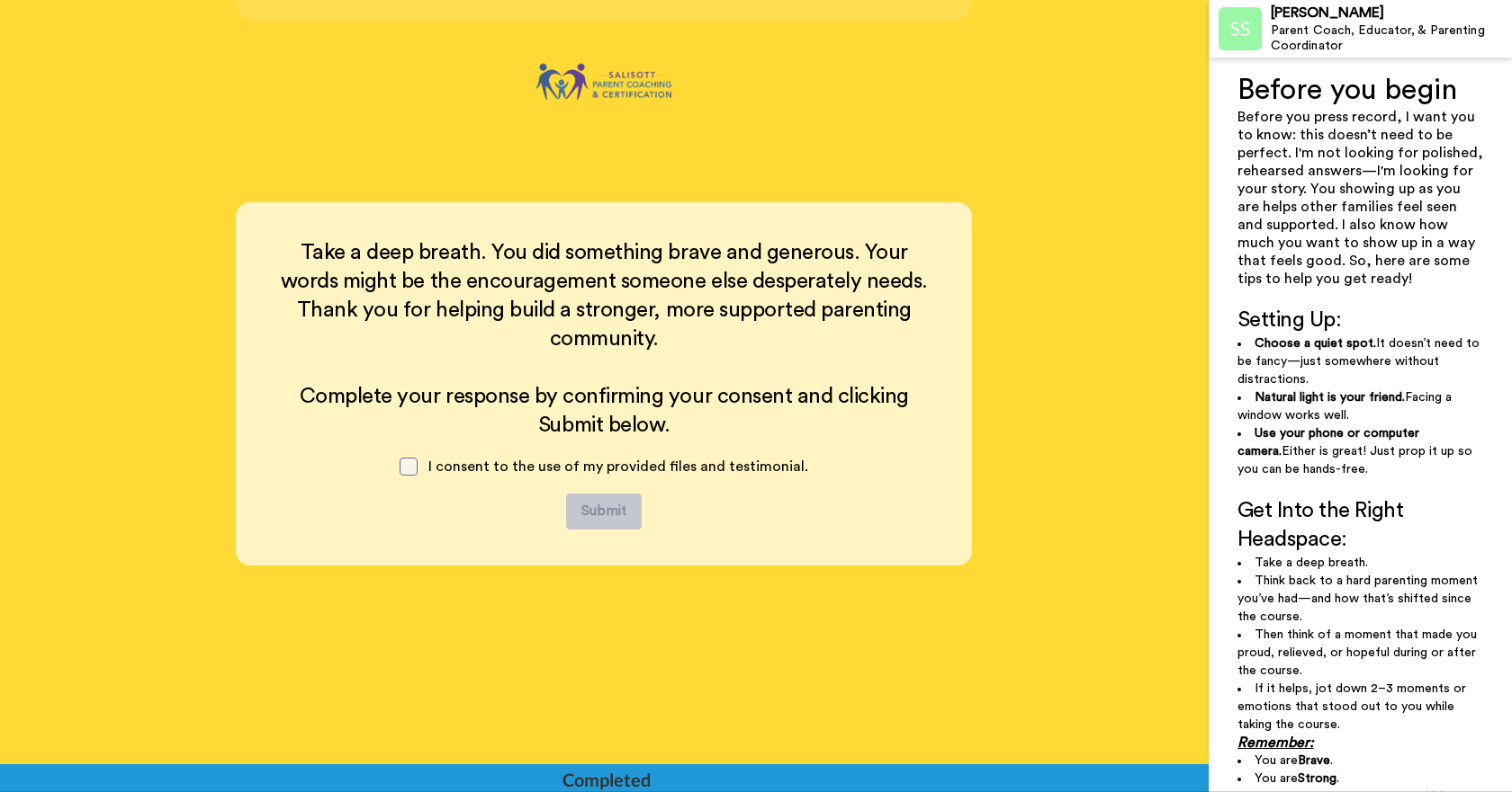
click at [407, 458] on span at bounding box center [408, 467] width 18 height 18
click at [580, 495] on button "Submit" at bounding box center [604, 512] width 76 height 36
